Goal: Task Accomplishment & Management: Manage account settings

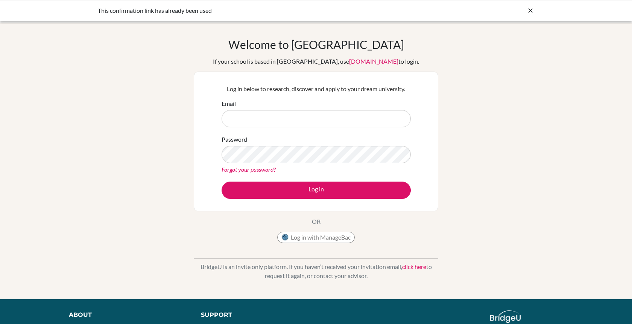
click at [254, 169] on link "Forgot your password?" at bounding box center [249, 169] width 54 height 7
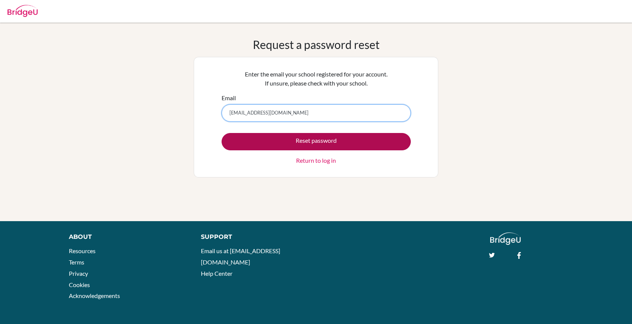
type input "ayim@ichk.edu.hk"
click at [299, 139] on button "Reset password" at bounding box center [316, 141] width 189 height 17
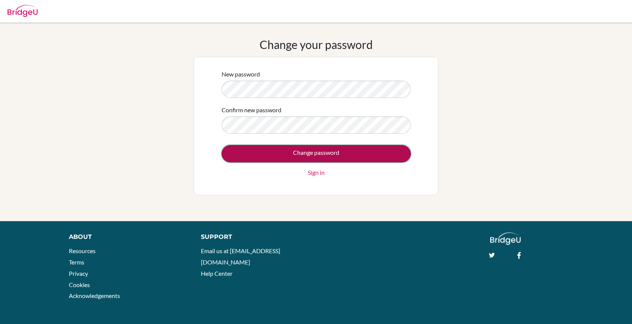
click at [303, 156] on input "Change password" at bounding box center [316, 153] width 189 height 17
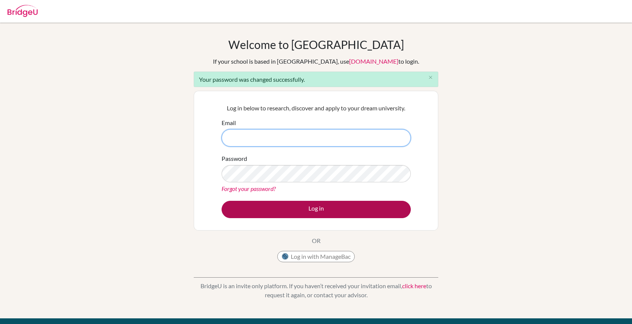
type input "[EMAIL_ADDRESS][DOMAIN_NAME]"
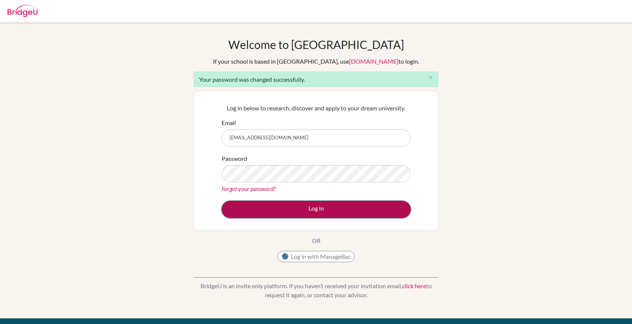
click at [295, 210] on button "Log in" at bounding box center [316, 209] width 189 height 17
